Goal: Ask a question

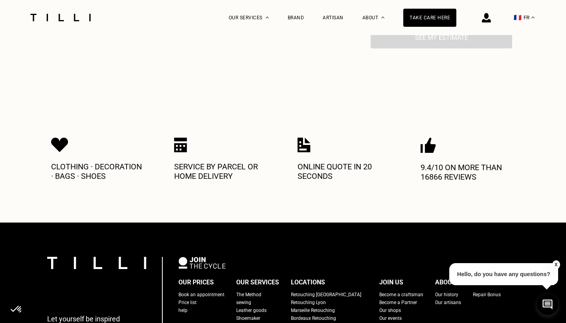
scroll to position [318, 0]
click at [187, 140] on img at bounding box center [180, 144] width 13 height 15
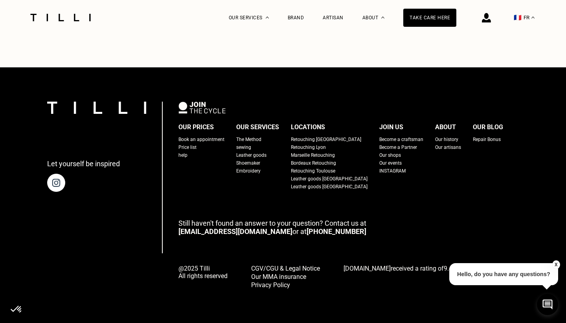
scroll to position [473, 0]
click at [188, 155] on div "help" at bounding box center [183, 155] width 9 height 8
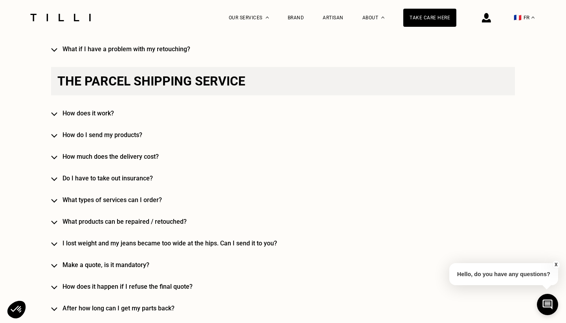
scroll to position [1133, 0]
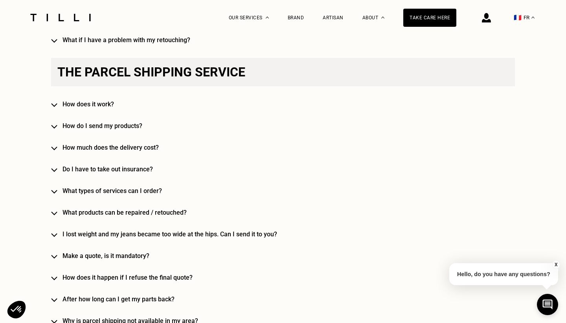
click at [97, 149] on h4 "How much does the delivery cost?" at bounding box center [295, 147] width 464 height 7
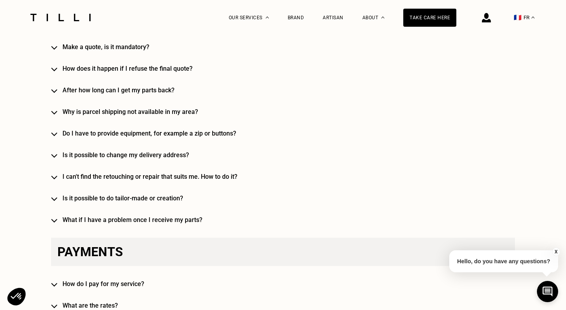
scroll to position [1382, 0]
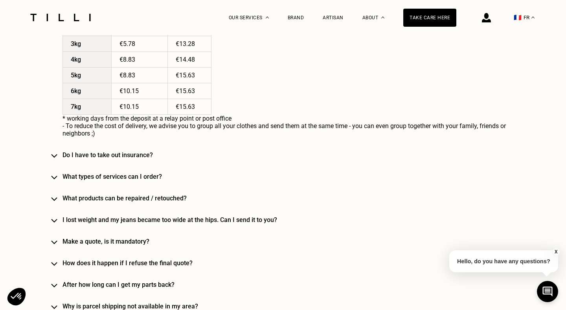
click at [135, 157] on h4 "Do I have to take out insurance?" at bounding box center [295, 154] width 464 height 7
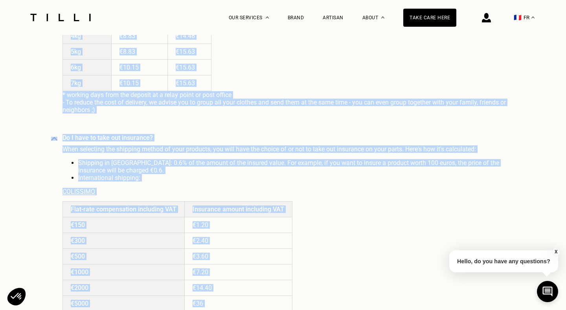
scroll to position [1363, 0]
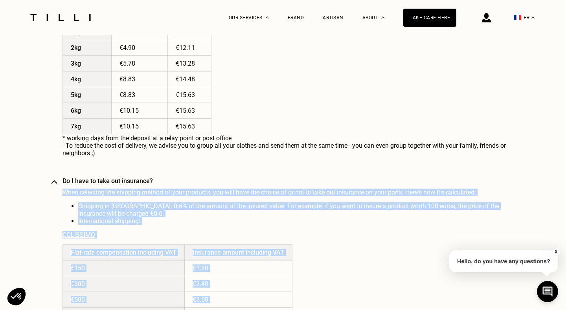
drag, startPoint x: 207, startPoint y: 286, endPoint x: 63, endPoint y: 191, distance: 171.7
copy div "When selecting the shipping method of your products, you will have the choice o…"
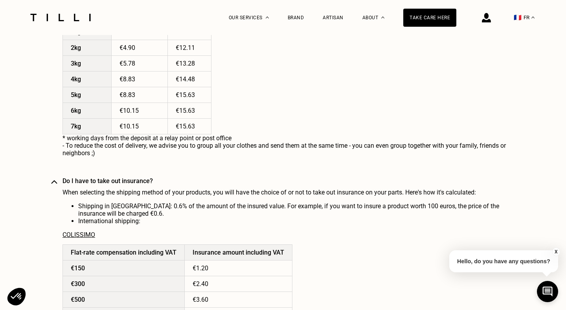
click at [488, 111] on div "How much does the delivery cost? - The price of delivery depends on the weight …" at bounding box center [295, 38] width 464 height 237
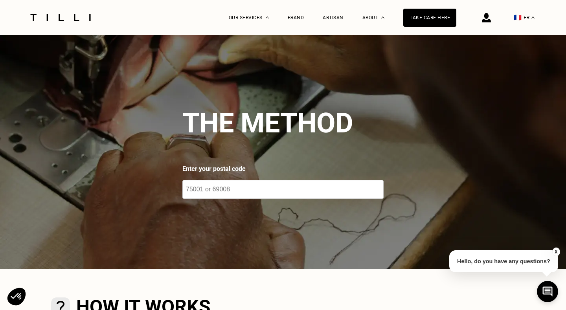
scroll to position [0, 0]
click at [68, 18] on img at bounding box center [61, 17] width 66 height 7
